Goal: Transaction & Acquisition: Purchase product/service

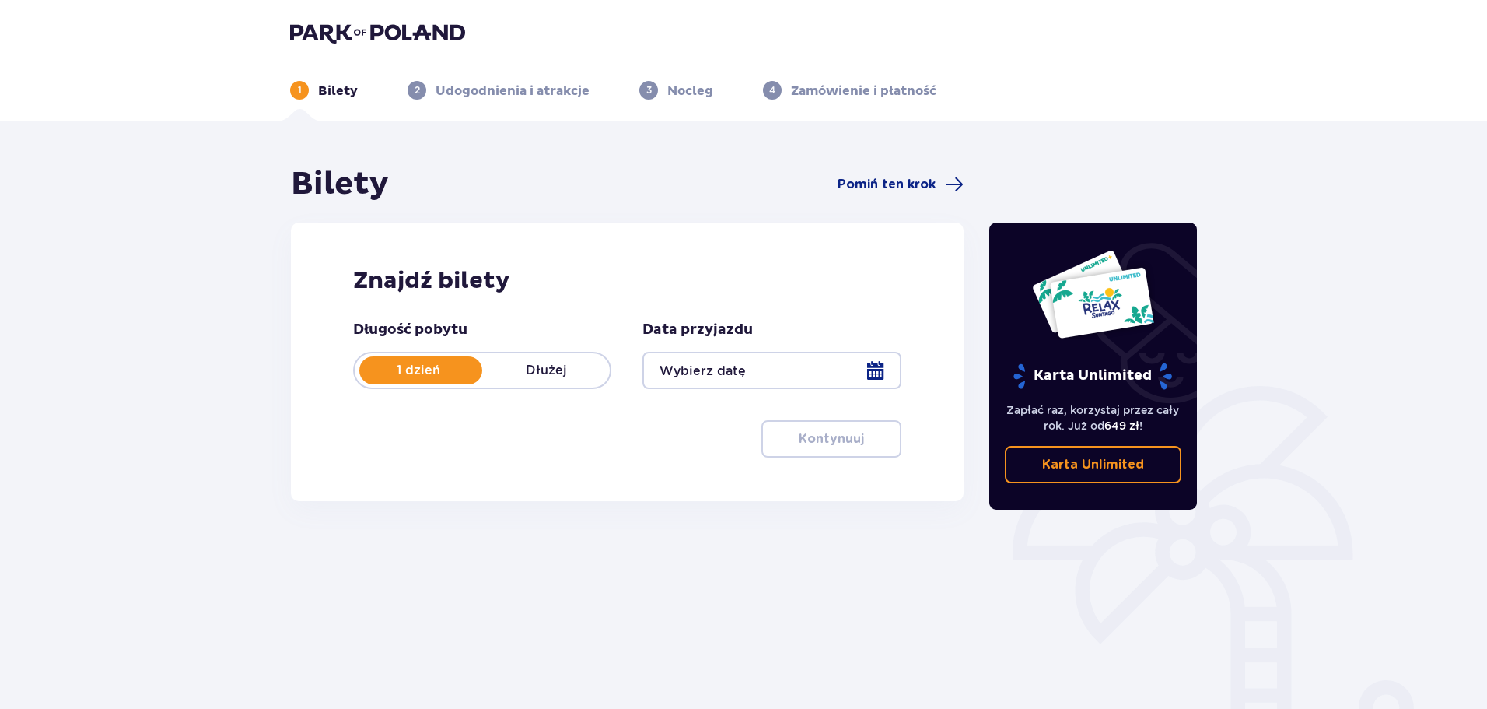
click at [730, 364] on div at bounding box center [772, 370] width 258 height 37
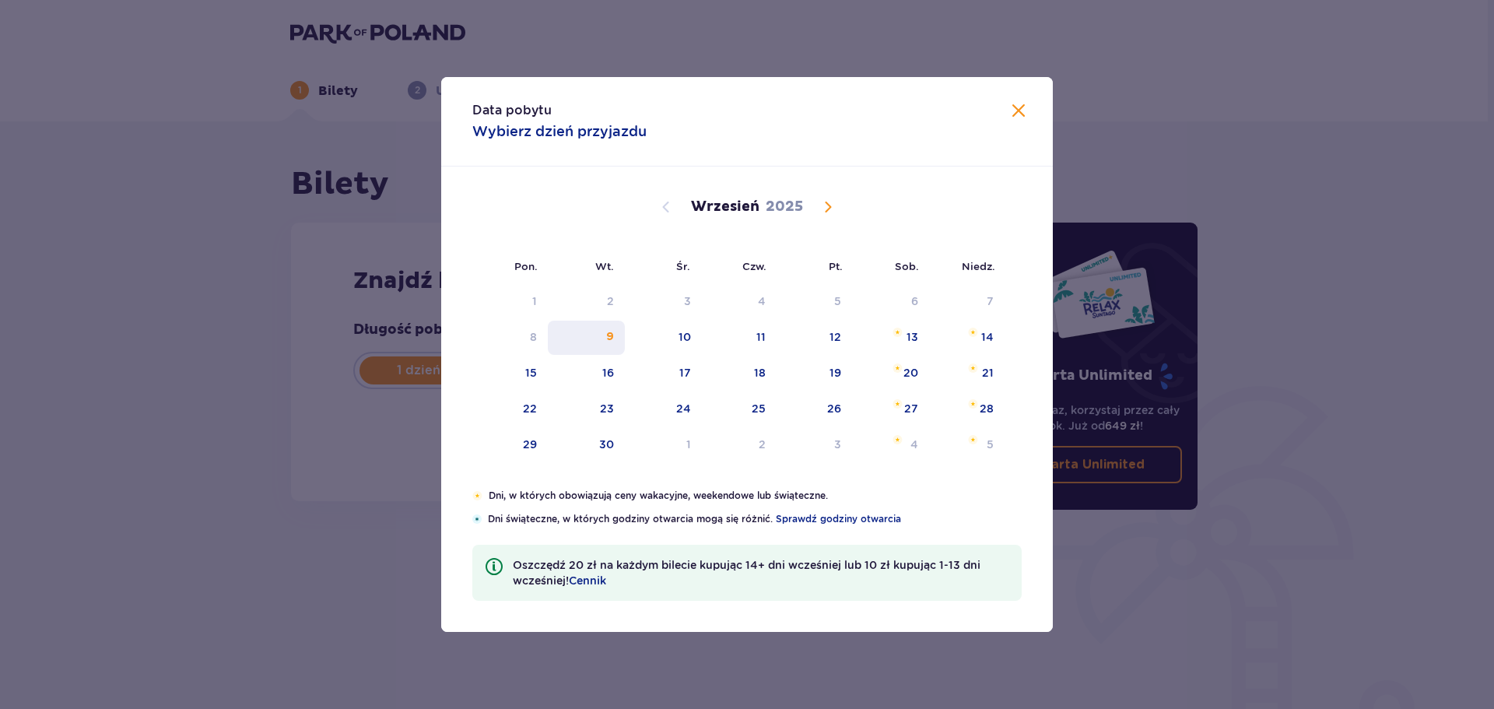
click at [603, 330] on div "9" at bounding box center [586, 338] width 77 height 34
type input "[DATE]"
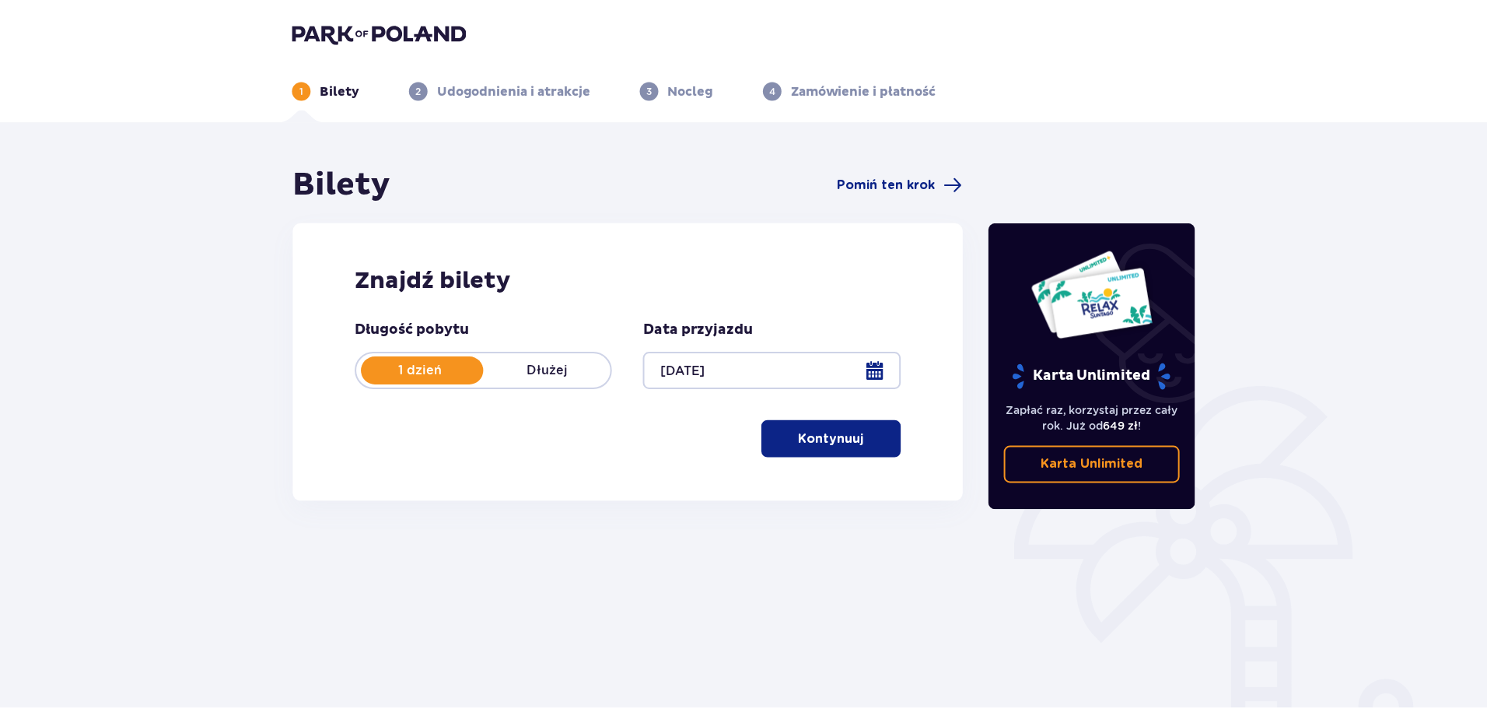
scroll to position [84, 0]
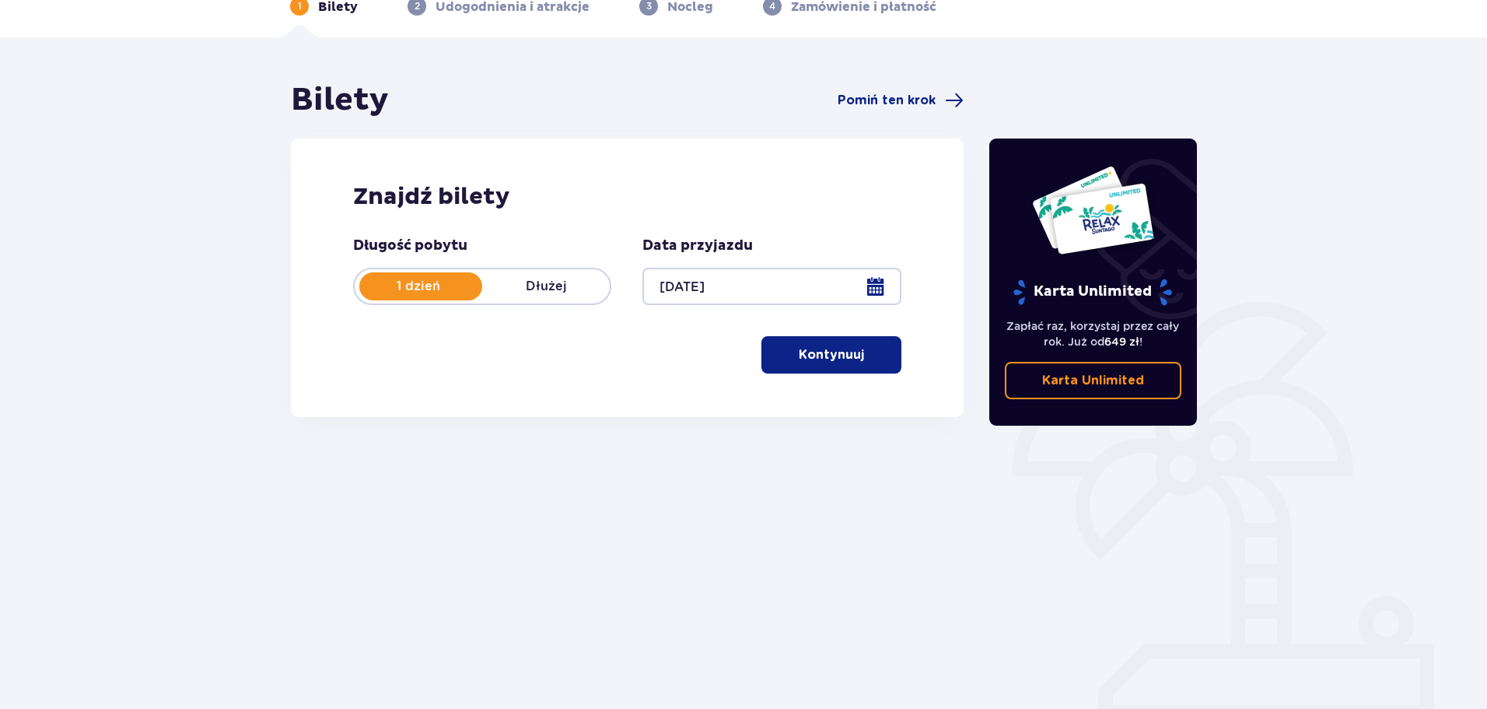
click at [872, 290] on div at bounding box center [772, 286] width 258 height 37
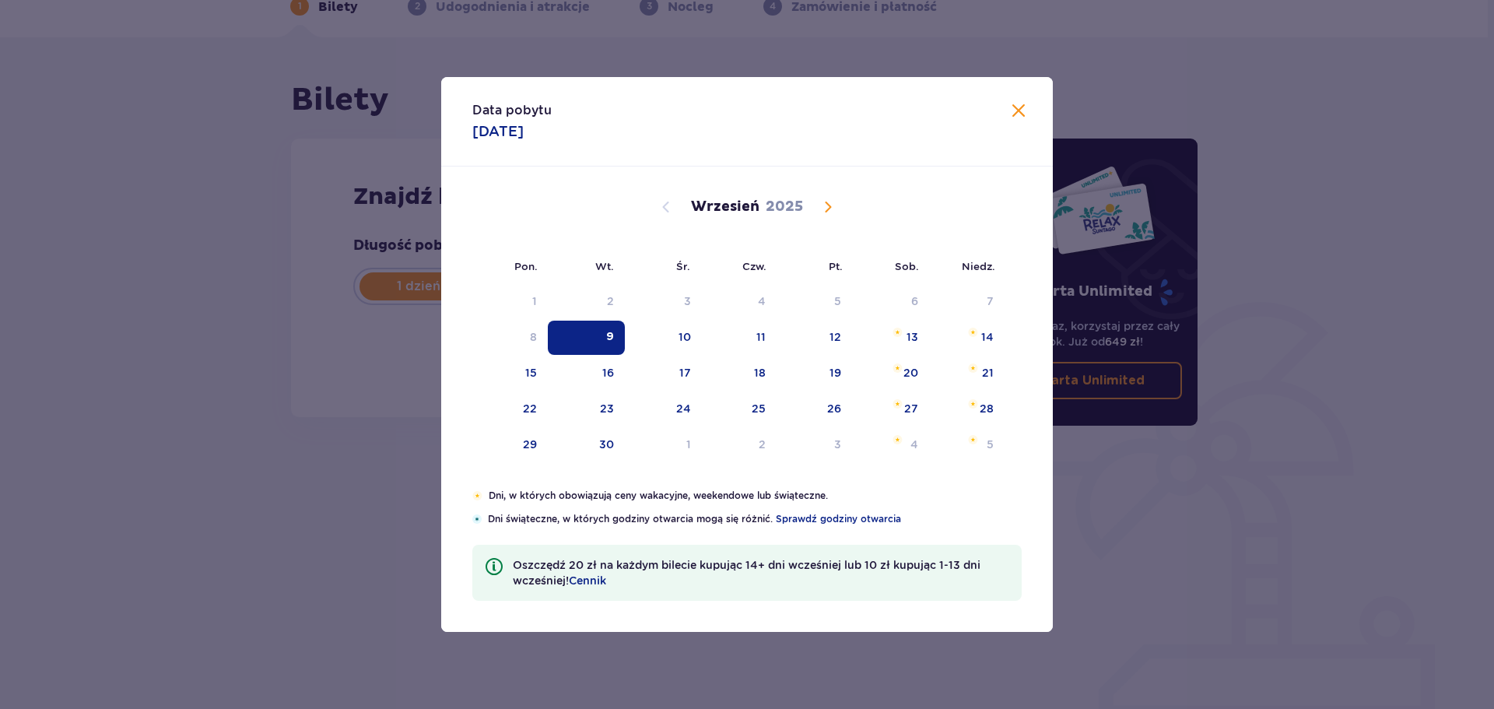
click at [1096, 531] on div "Data pobytu [DATE] Pon. Wt. Śr. Czw. Pt. Sob. [GEOGRAPHIC_DATA]. [DATE] 28 29 3…" at bounding box center [747, 354] width 1494 height 709
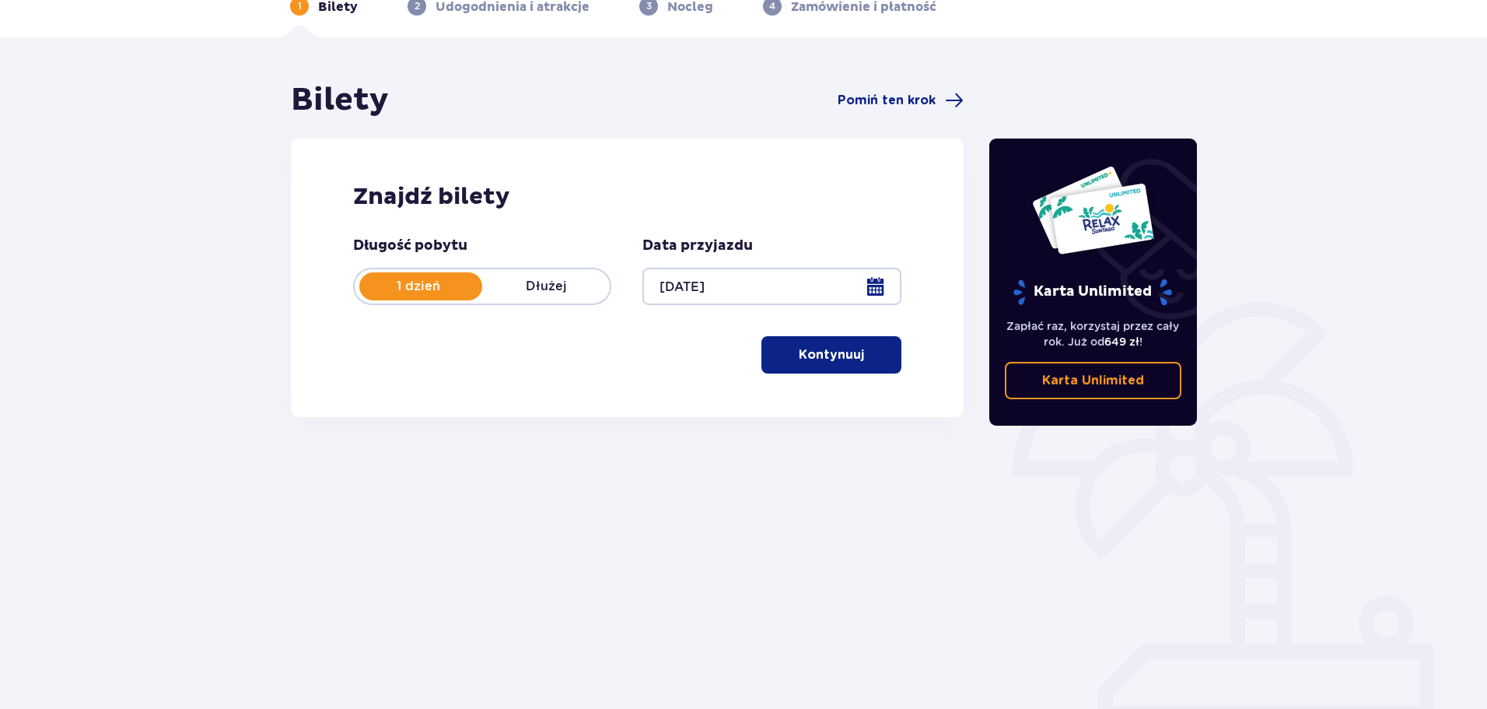
click at [804, 358] on p "Kontynuuj" at bounding box center [831, 354] width 65 height 17
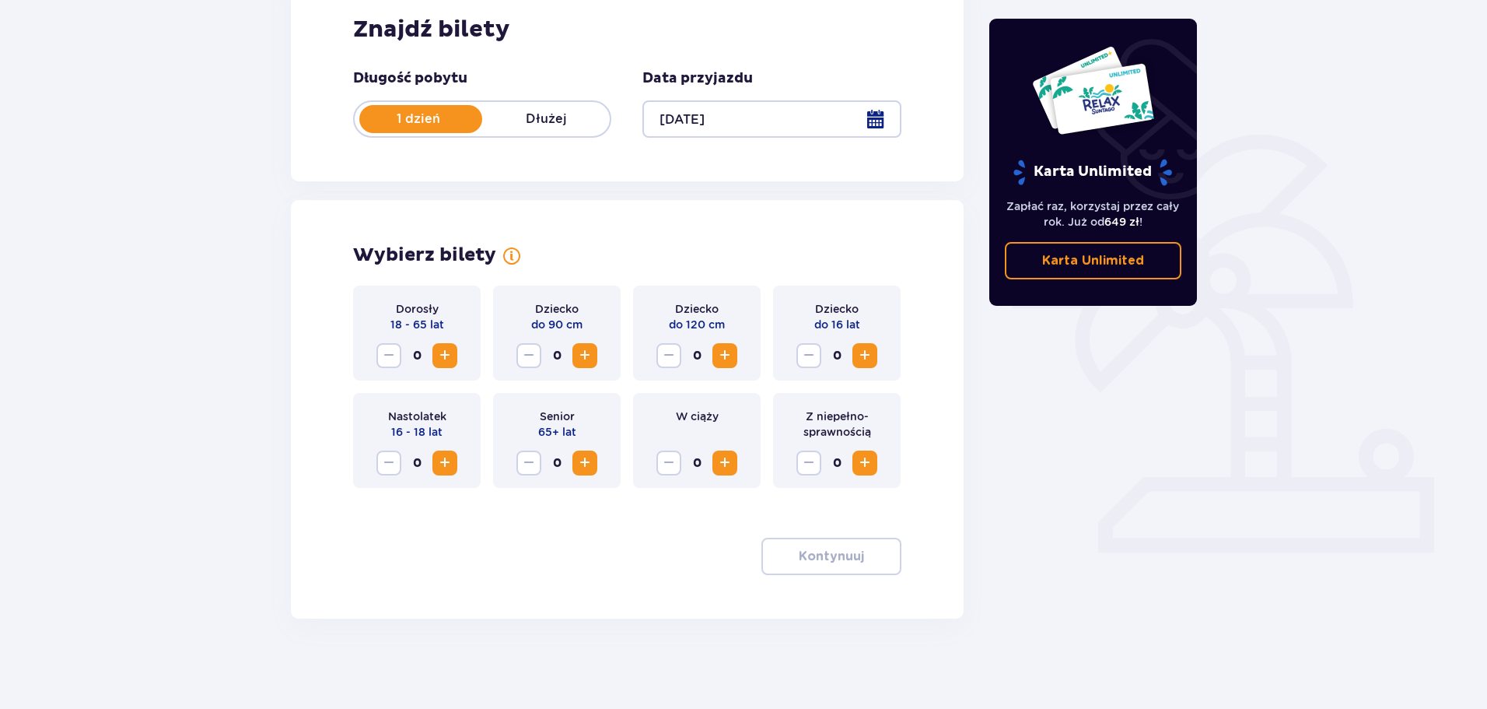
scroll to position [254, 0]
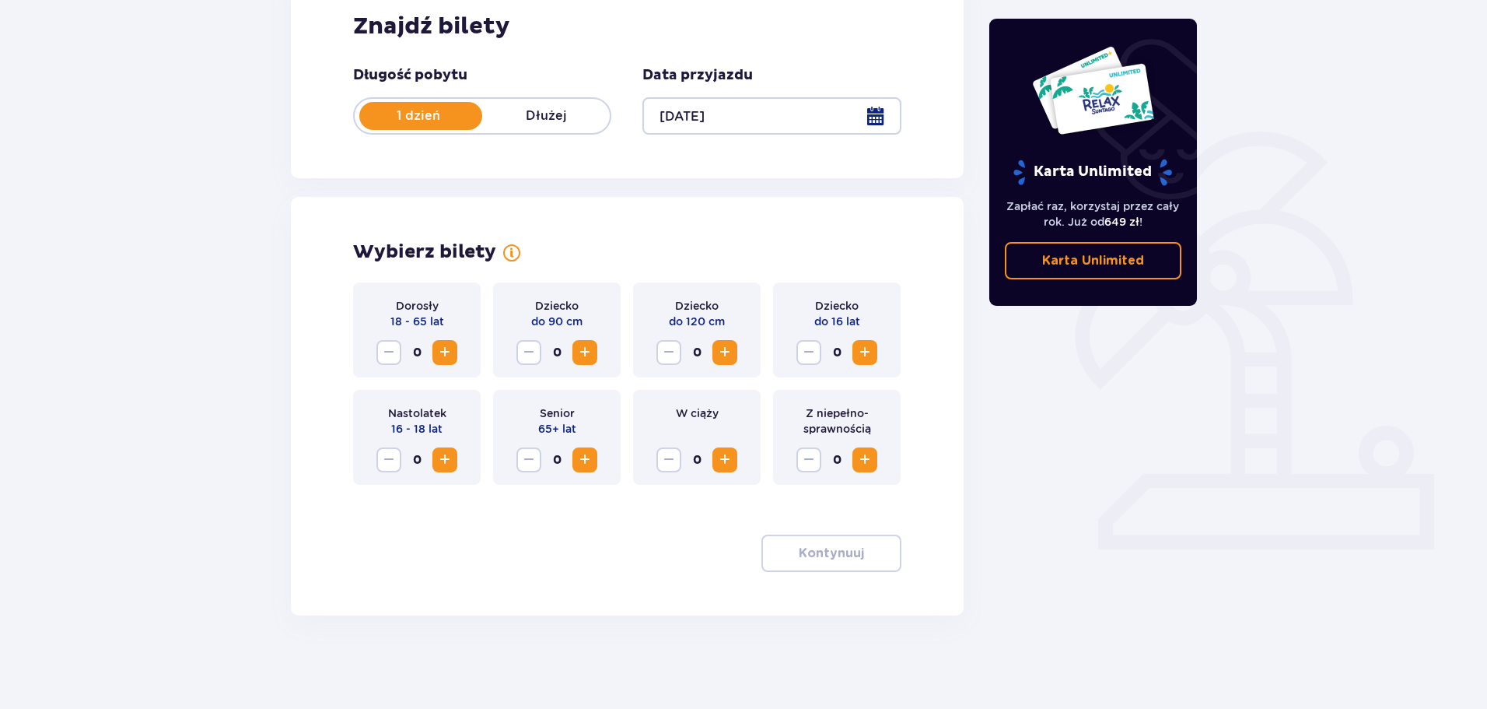
click at [447, 349] on span "Increase" at bounding box center [445, 352] width 19 height 19
click at [867, 356] on span "Increase" at bounding box center [865, 352] width 19 height 19
click at [829, 564] on button "Kontynuuj" at bounding box center [832, 552] width 140 height 37
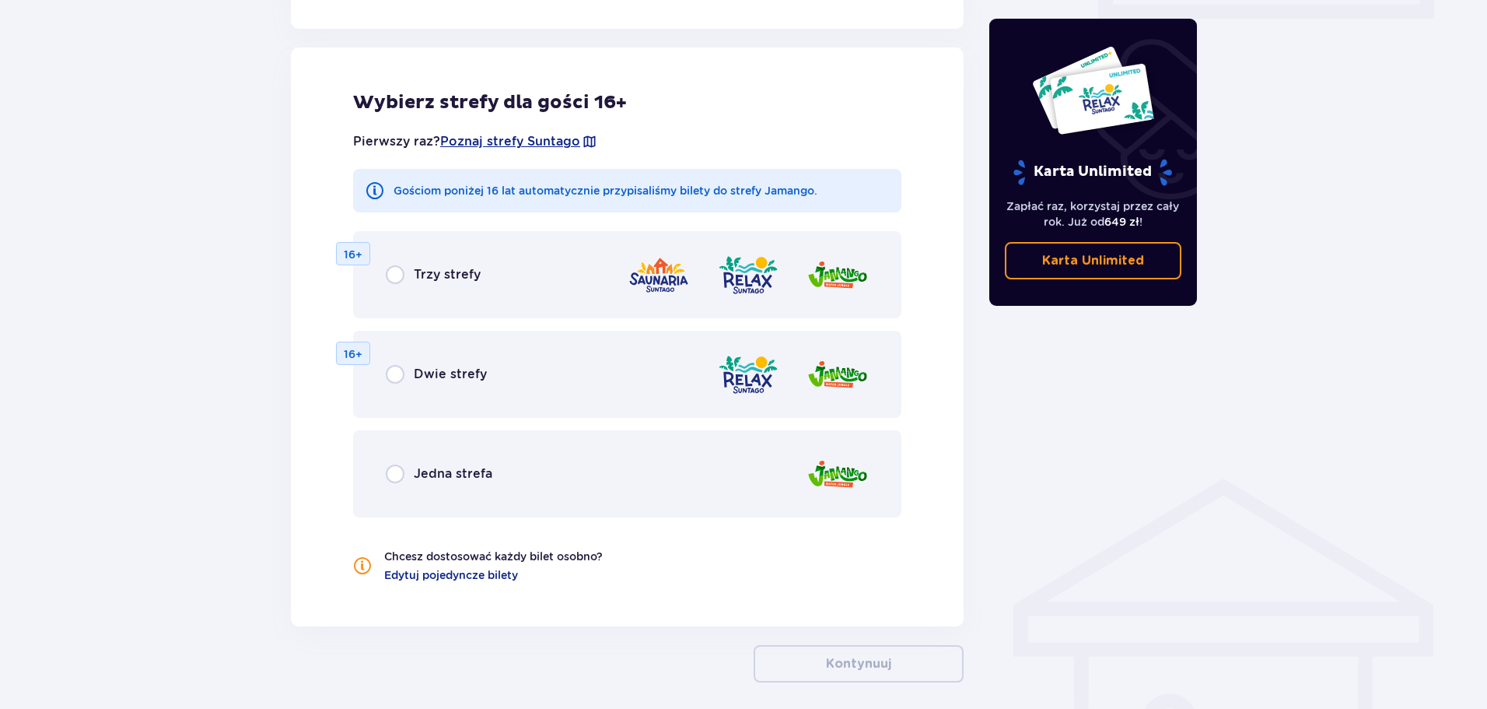
scroll to position [795, 0]
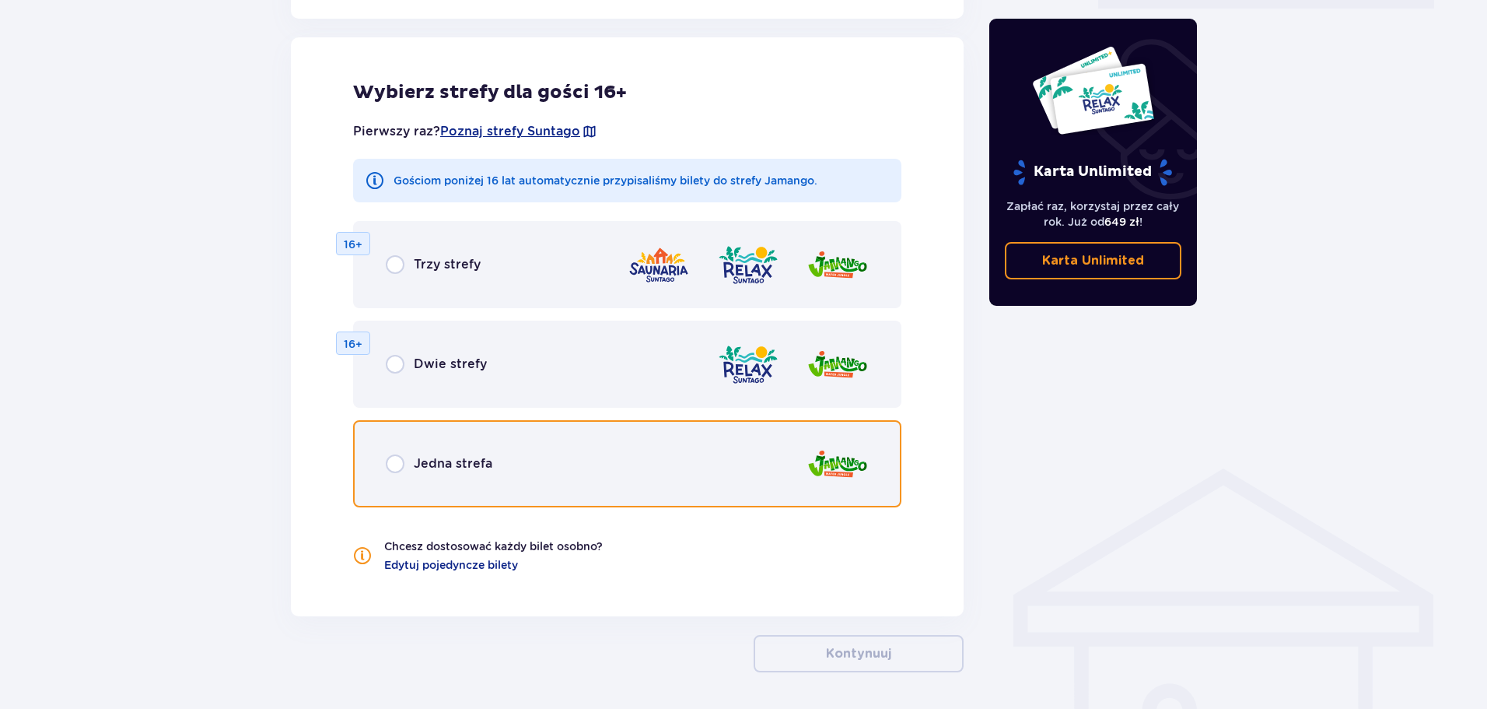
click at [404, 461] on input "radio" at bounding box center [395, 463] width 19 height 19
radio input "true"
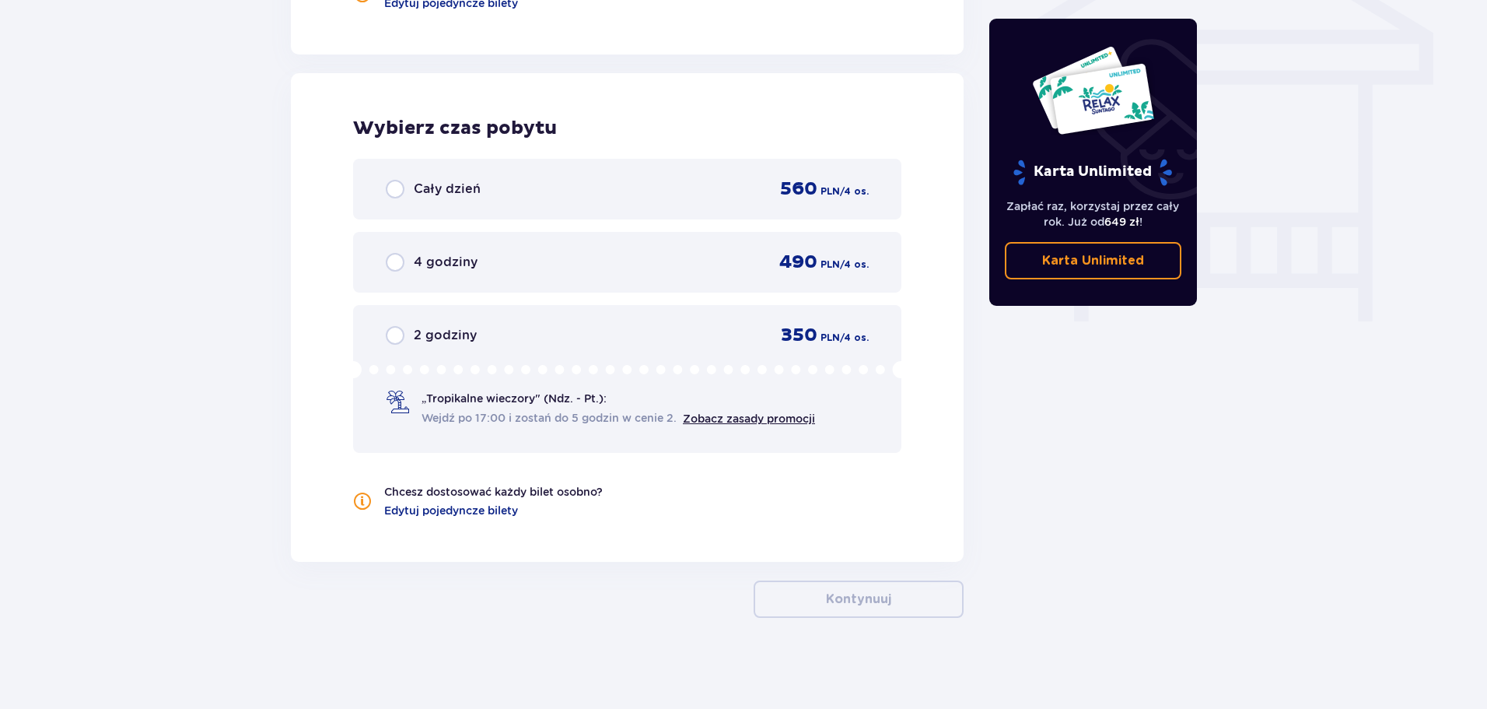
scroll to position [1359, 0]
